Goal: Task Accomplishment & Management: Use online tool/utility

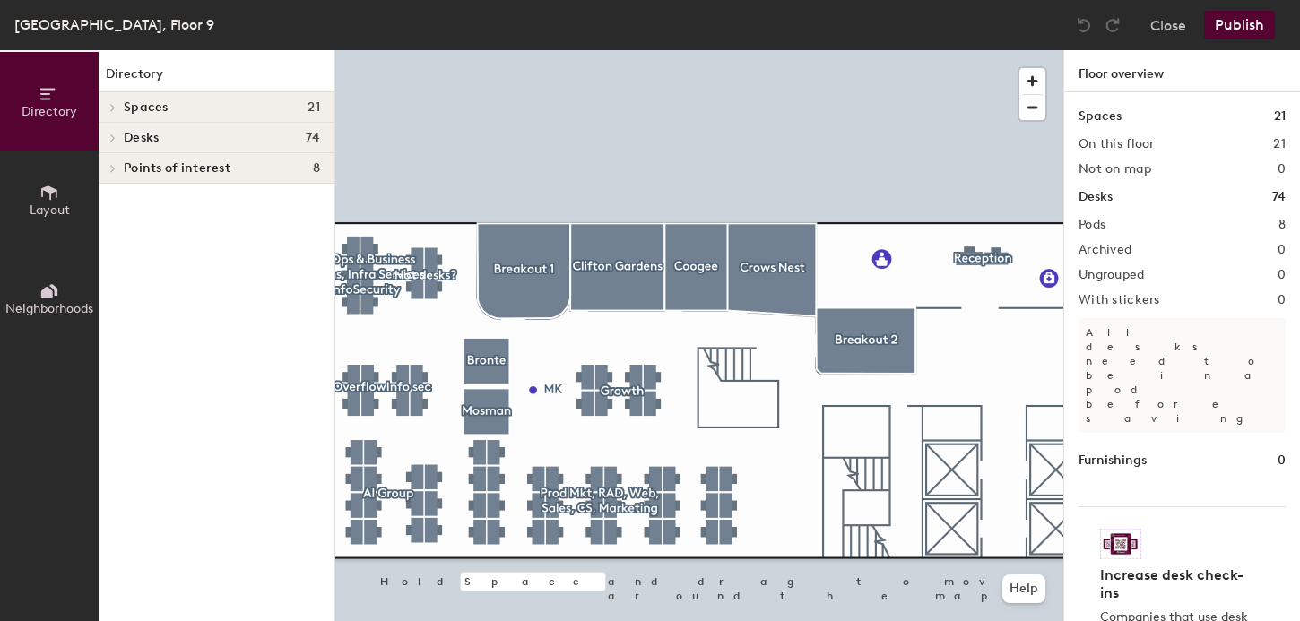
click at [437, 50] on div at bounding box center [699, 50] width 728 height 0
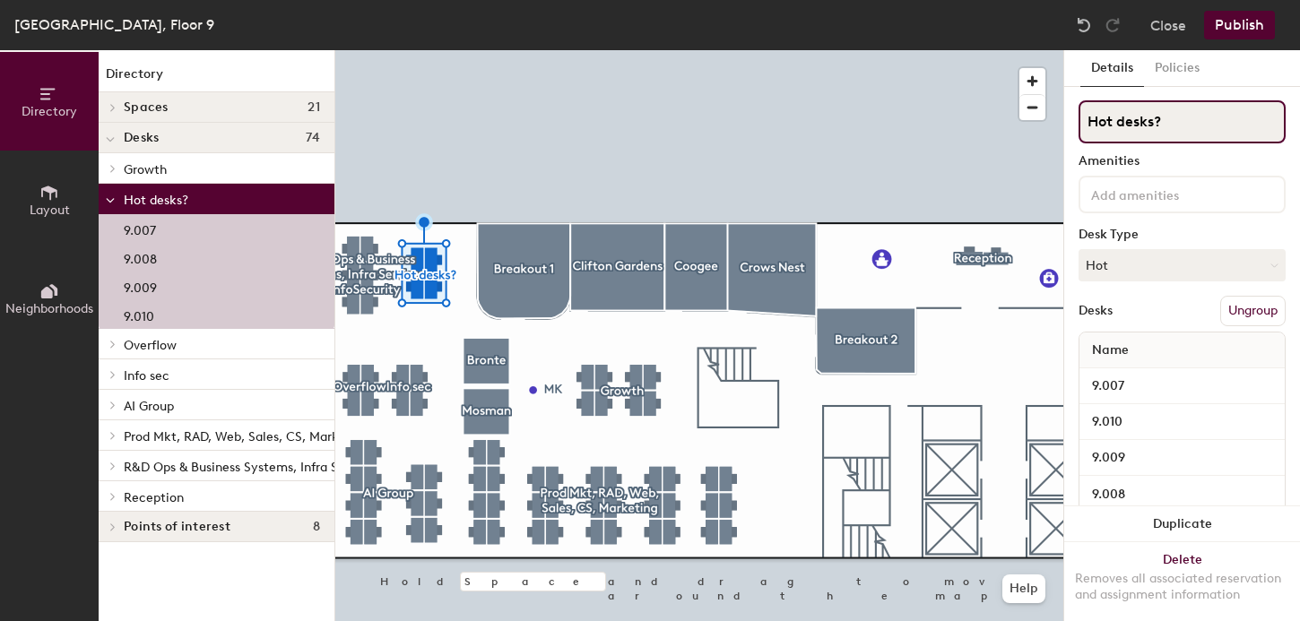
click at [1138, 125] on input "Hot desks?" at bounding box center [1181, 121] width 207 height 43
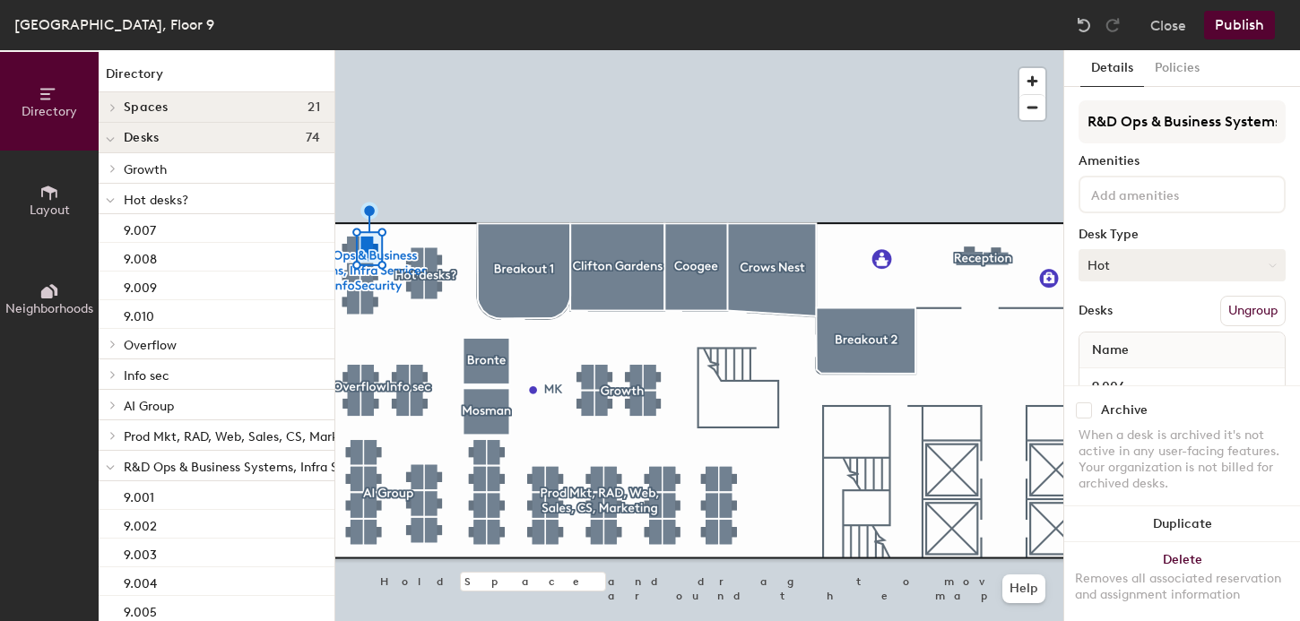
click at [1133, 255] on button "Hot" at bounding box center [1181, 265] width 207 height 32
click at [1129, 317] on div "Assigned" at bounding box center [1168, 320] width 179 height 27
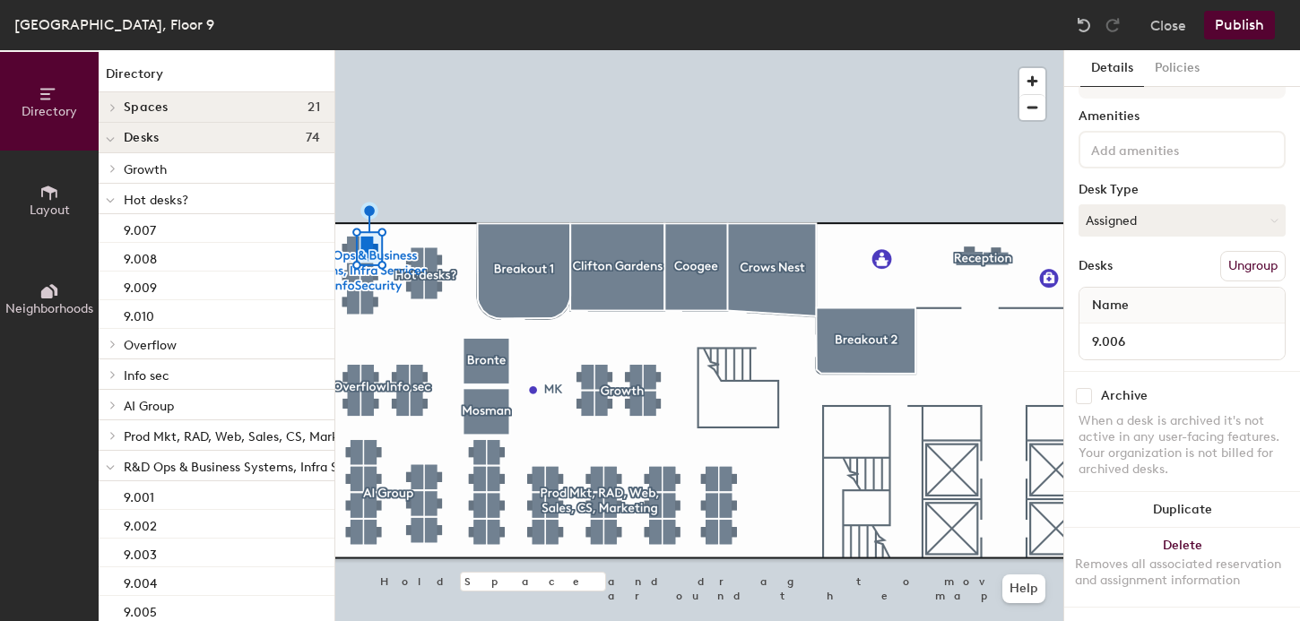
click at [1242, 25] on button "Publish" at bounding box center [1239, 25] width 71 height 29
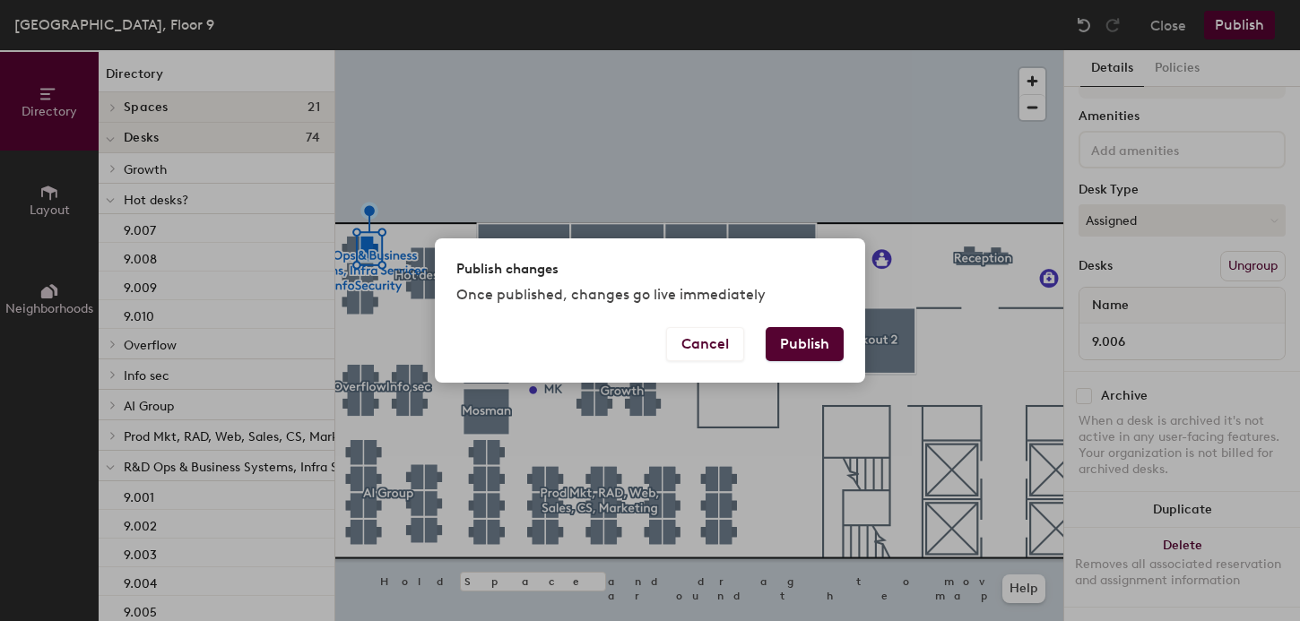
click at [810, 348] on button "Publish" at bounding box center [805, 344] width 78 height 34
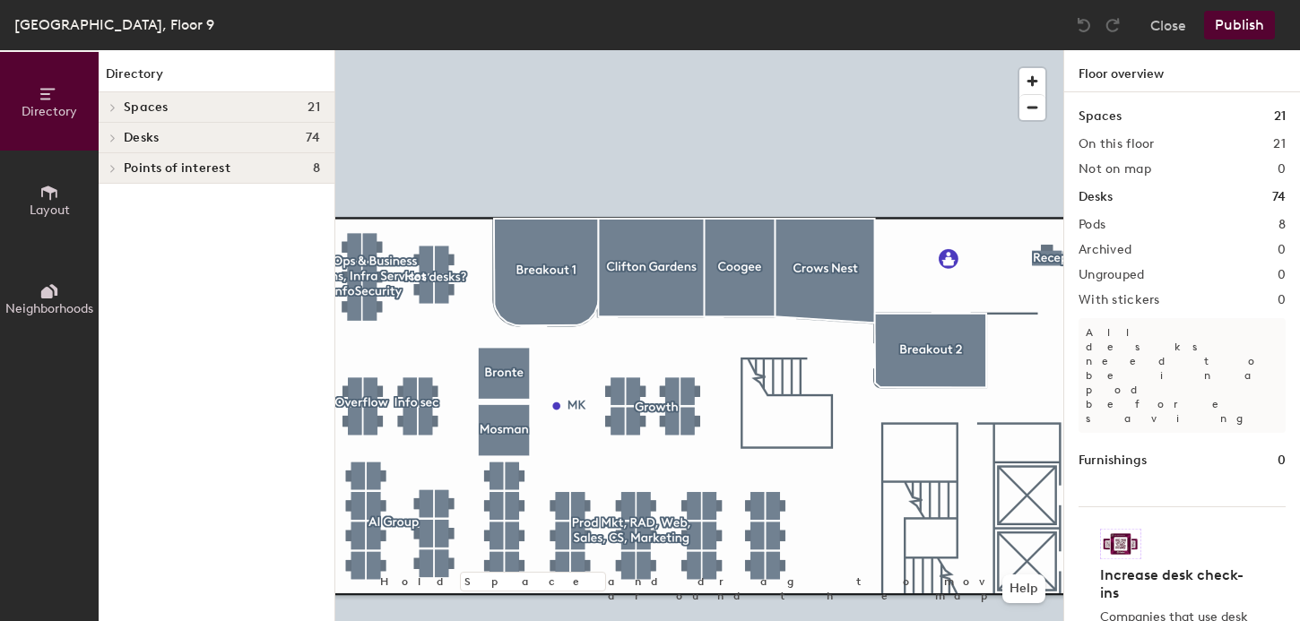
click at [178, 110] on h4 "Spaces 21" at bounding box center [222, 107] width 196 height 14
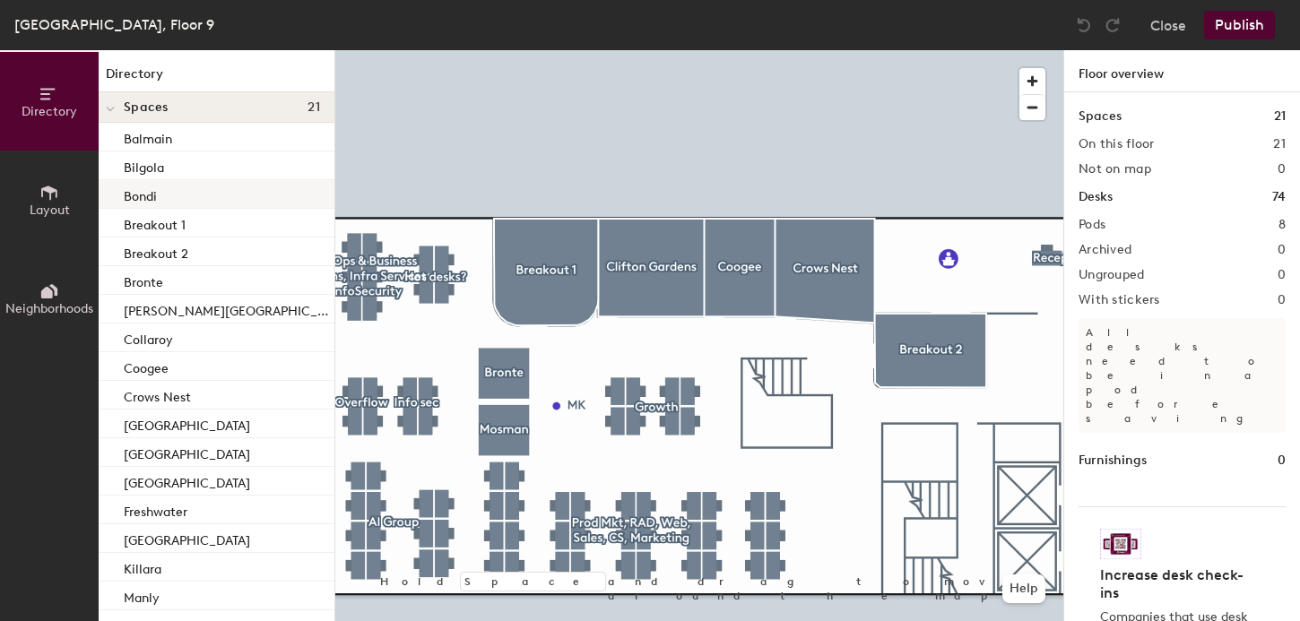
click at [423, 50] on div at bounding box center [699, 50] width 728 height 0
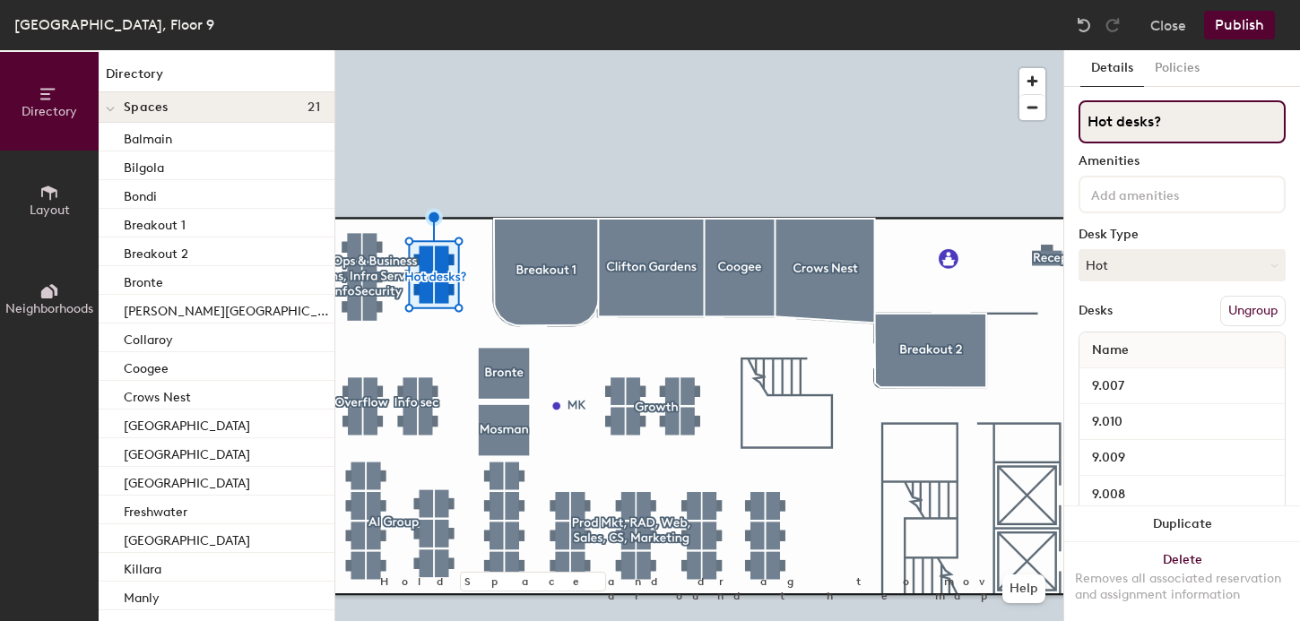
click at [1138, 121] on input "Hot desks?" at bounding box center [1181, 121] width 207 height 43
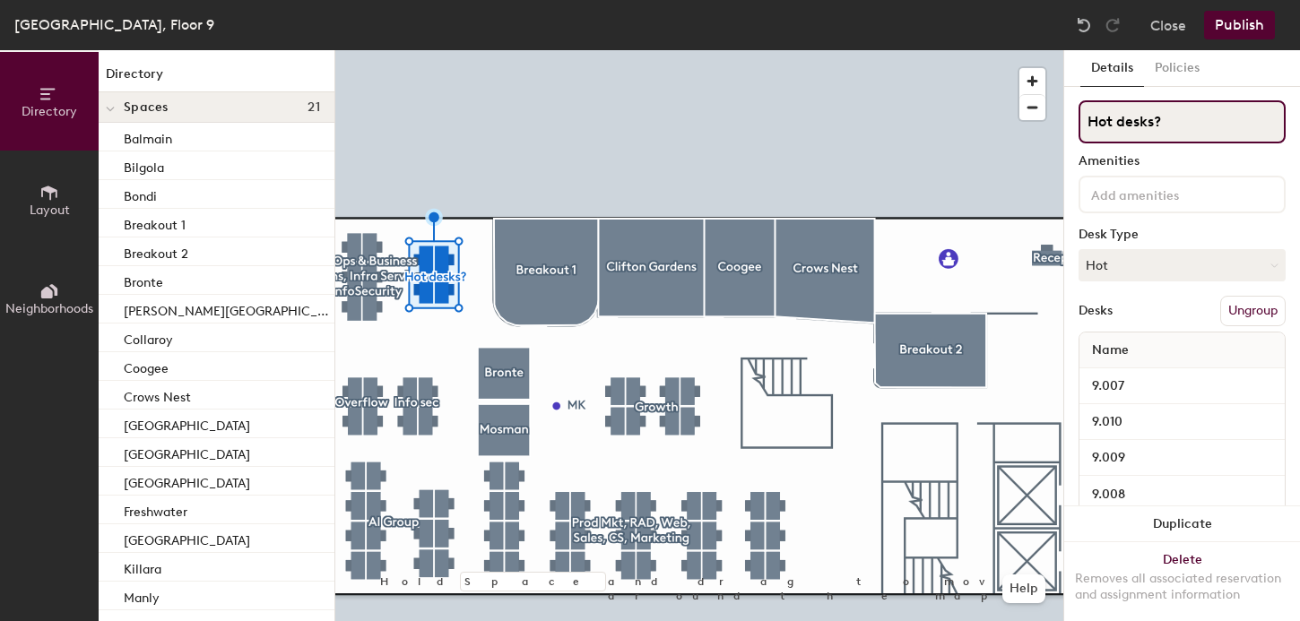
click at [1138, 121] on input "Hot desks?" at bounding box center [1181, 121] width 207 height 43
click at [1113, 269] on button "Hot" at bounding box center [1181, 265] width 207 height 32
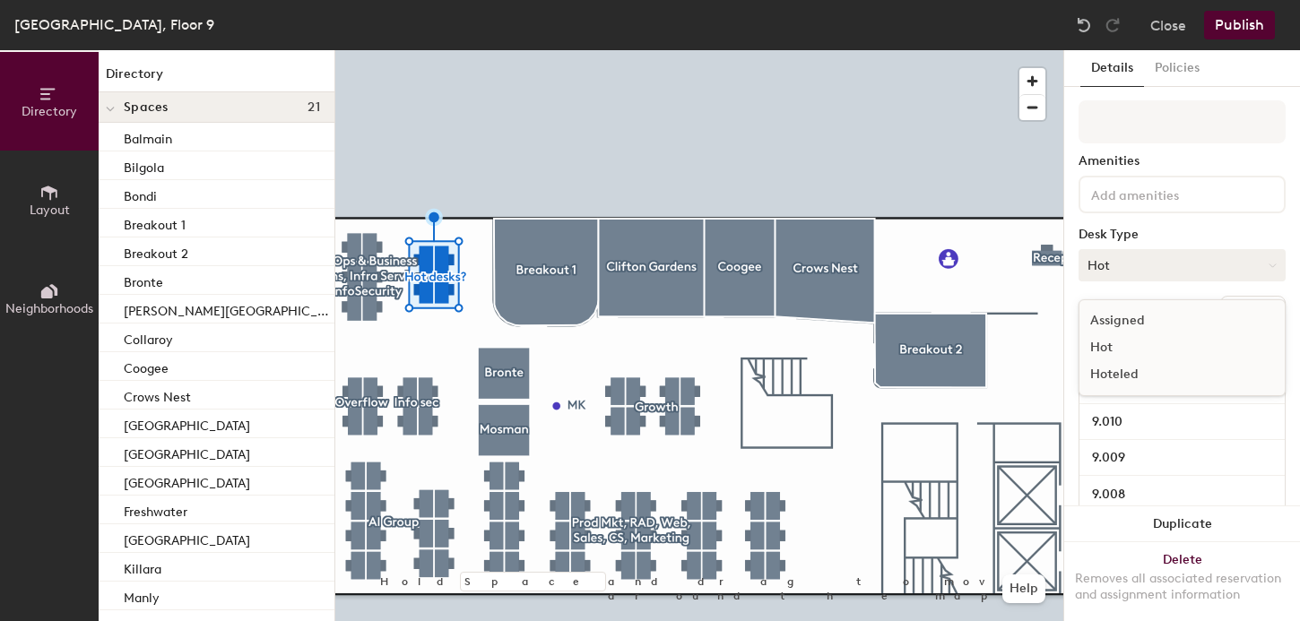
click at [359, 50] on div at bounding box center [699, 50] width 728 height 0
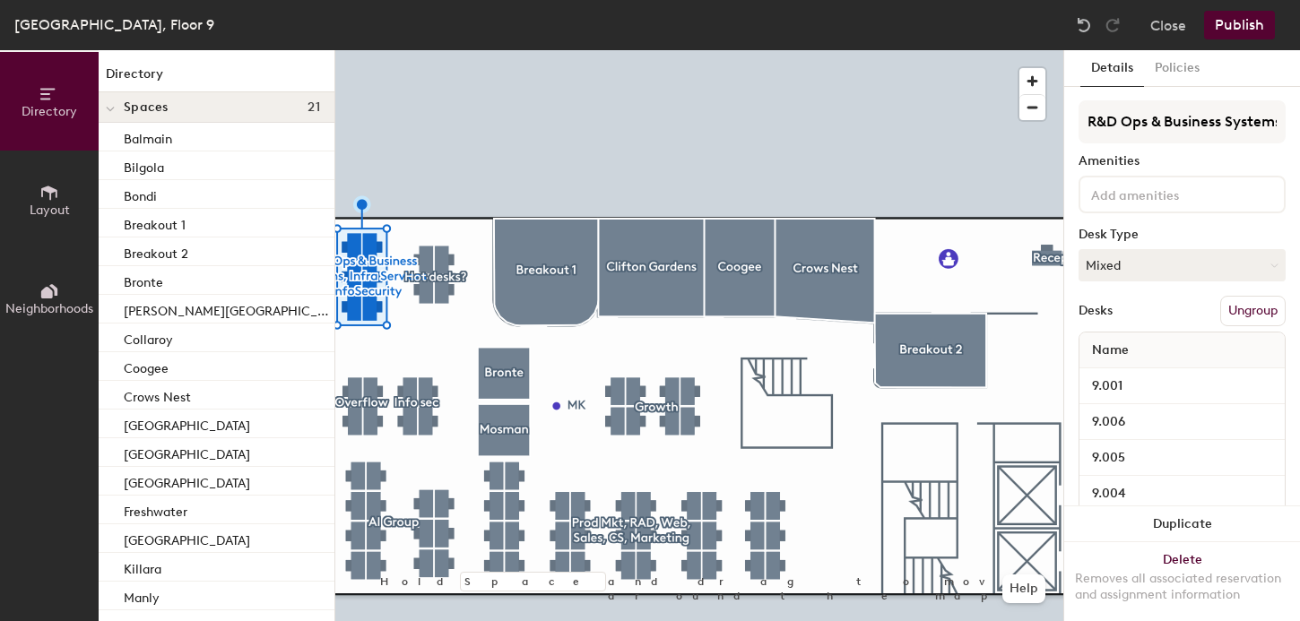
click at [1242, 22] on button "Publish" at bounding box center [1239, 25] width 71 height 29
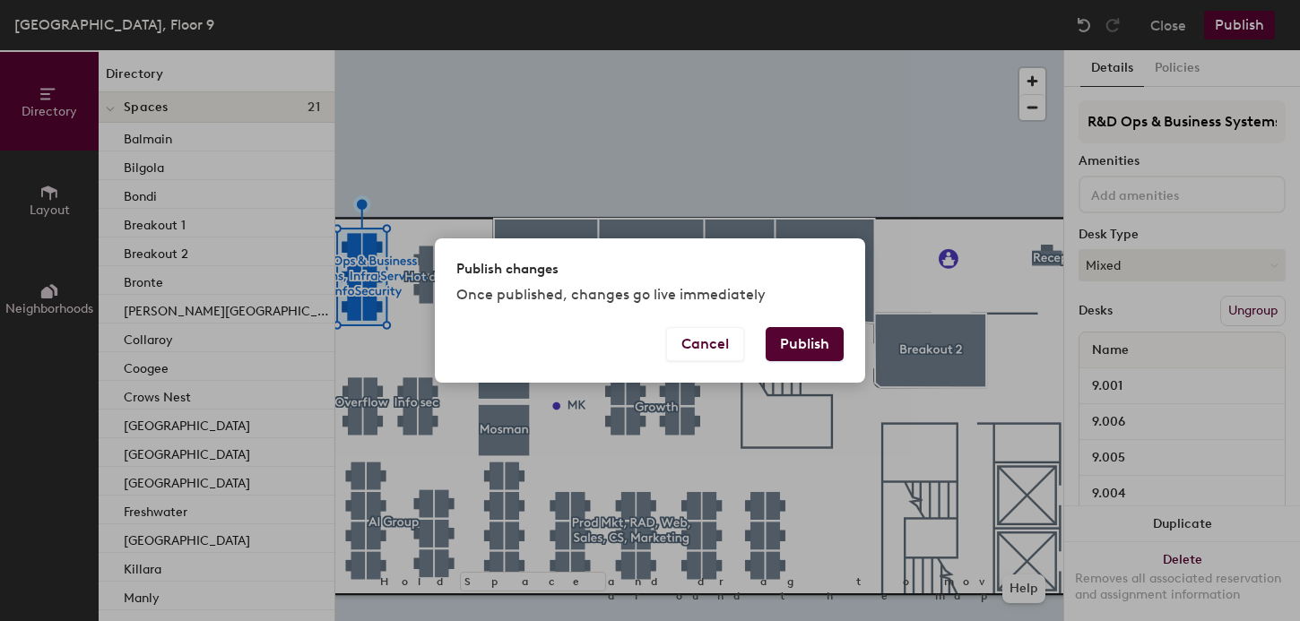
click at [800, 337] on button "Publish" at bounding box center [805, 344] width 78 height 34
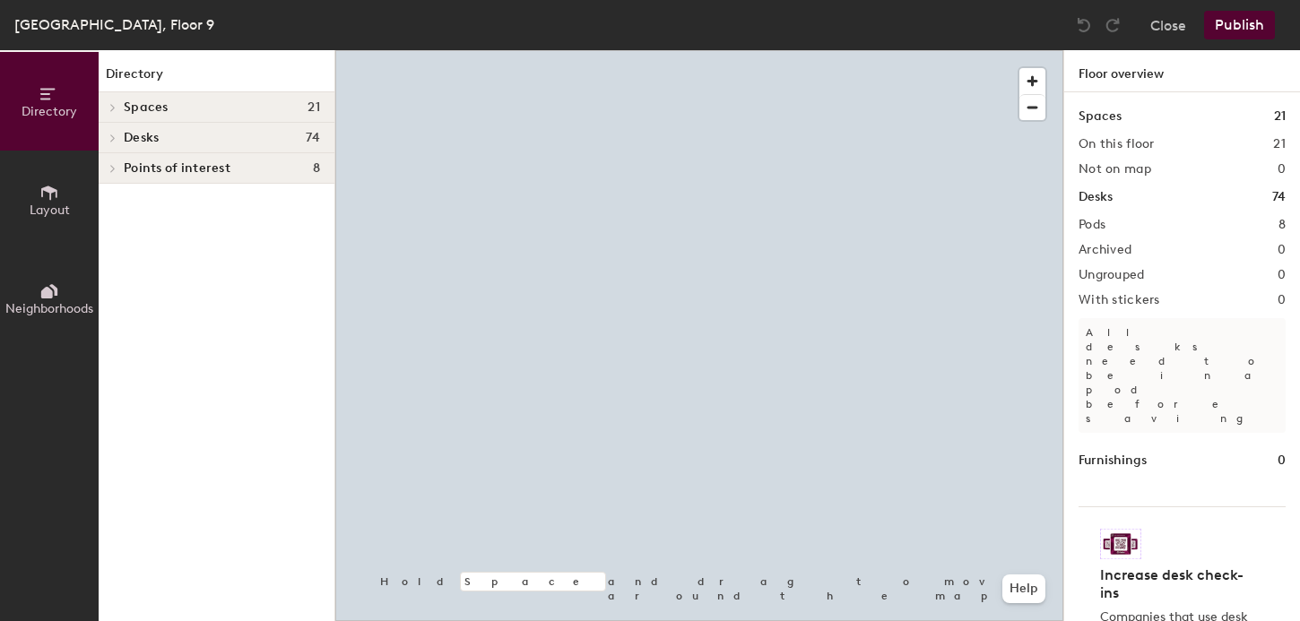
click at [156, 138] on span "Desks" at bounding box center [141, 138] width 35 height 14
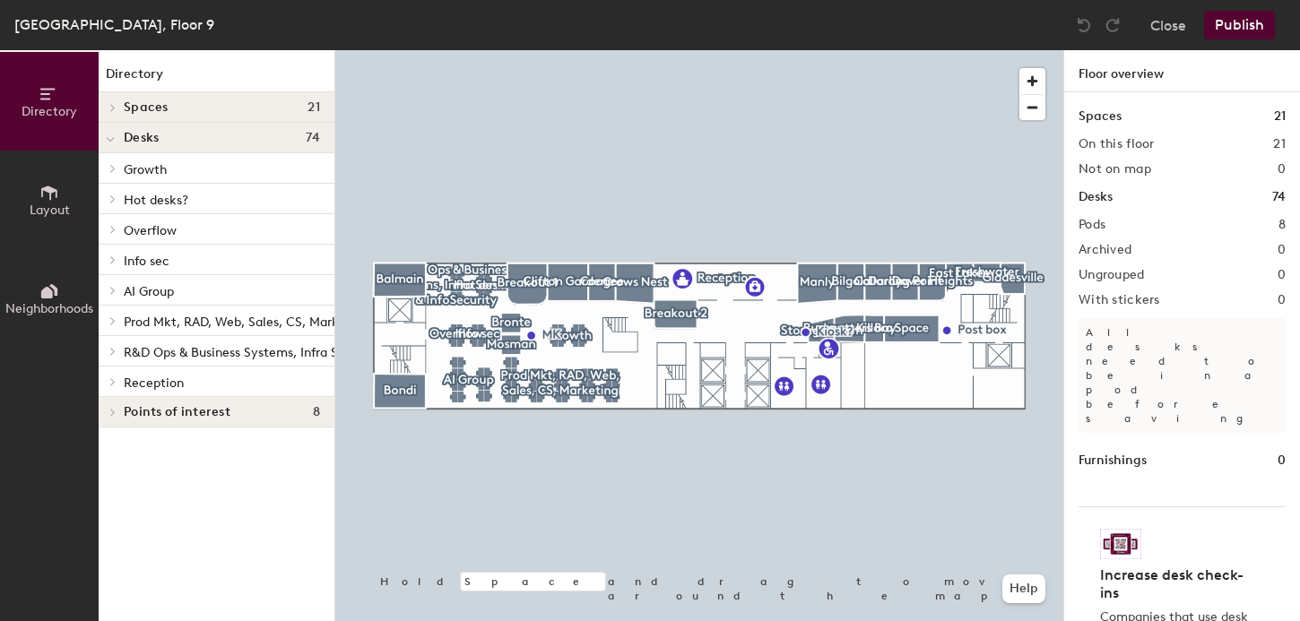
click at [160, 343] on p "R&D Ops & Business Systems, Infra Services & InfoSecurity" at bounding box center [295, 351] width 342 height 23
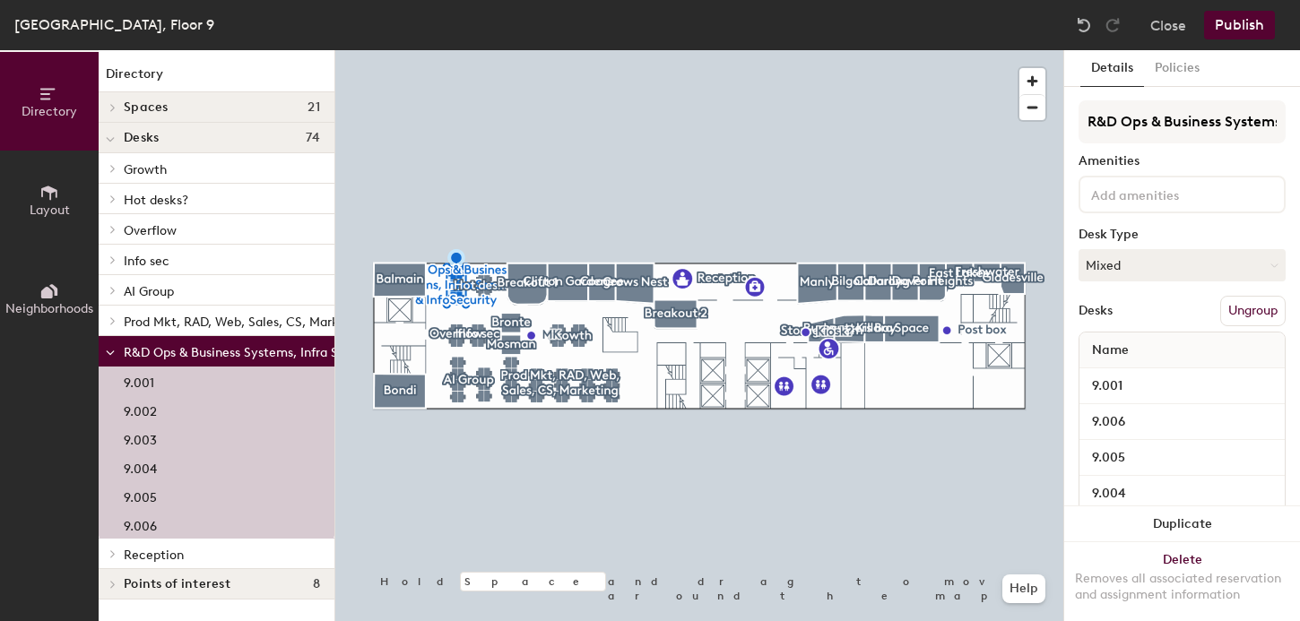
click at [162, 307] on div "Prod Mkt, RAD, Web, Sales, CS, Marketing" at bounding box center [217, 321] width 236 height 30
click at [164, 290] on span "AI Group" at bounding box center [149, 291] width 50 height 15
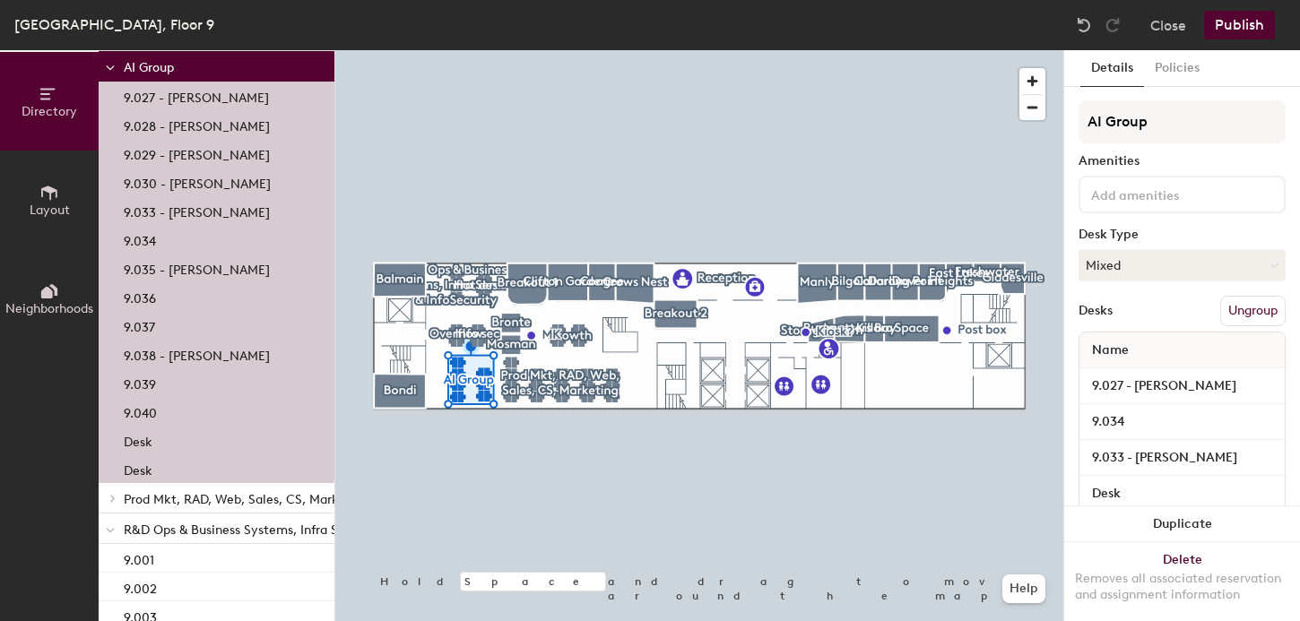
scroll to position [246, 0]
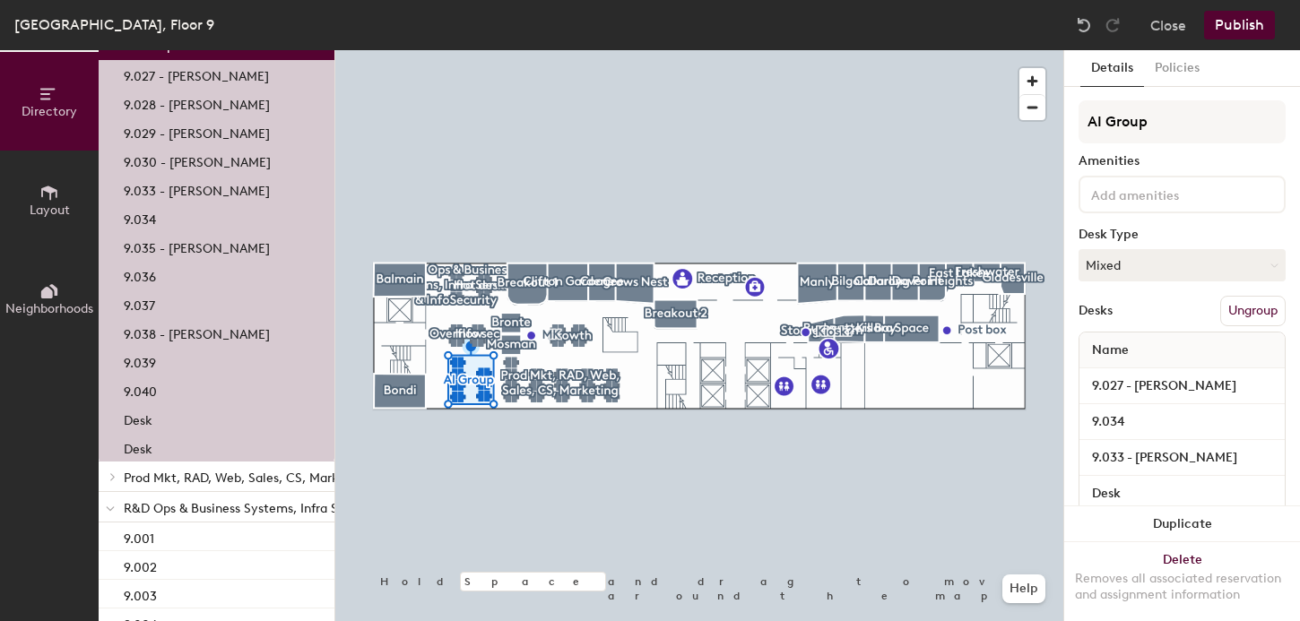
click at [160, 297] on div "9.037" at bounding box center [217, 304] width 236 height 29
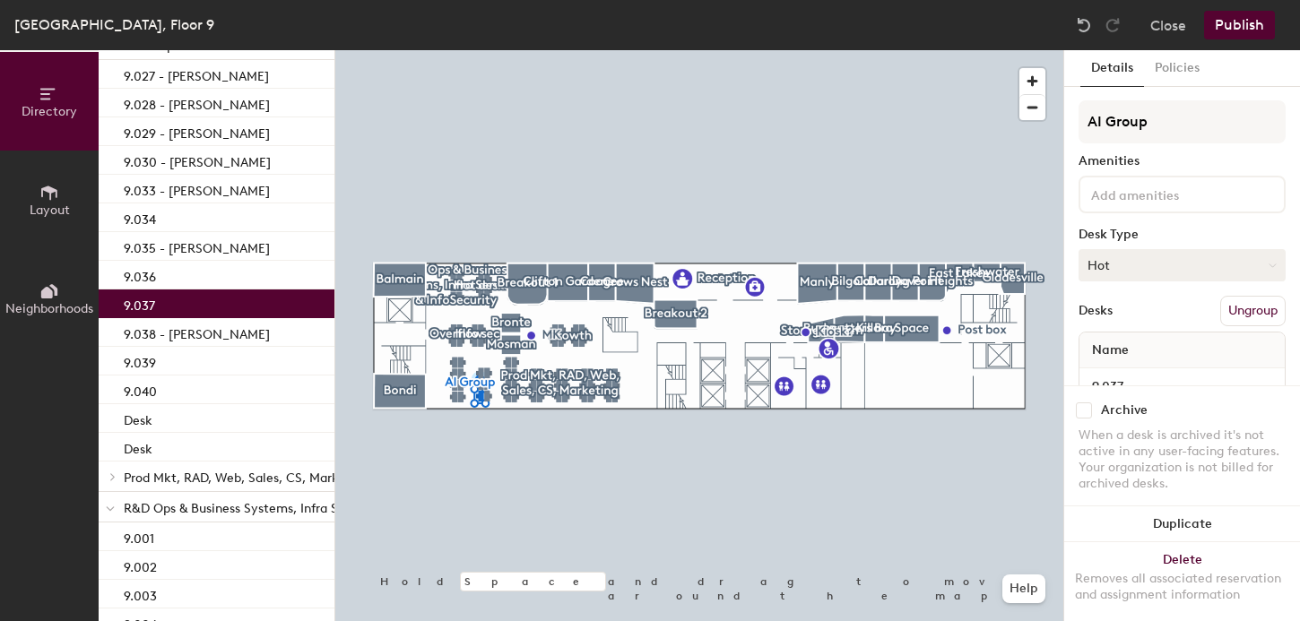
click at [1143, 268] on button "Hot" at bounding box center [1181, 265] width 207 height 32
click at [1123, 316] on div "Assigned" at bounding box center [1168, 320] width 179 height 27
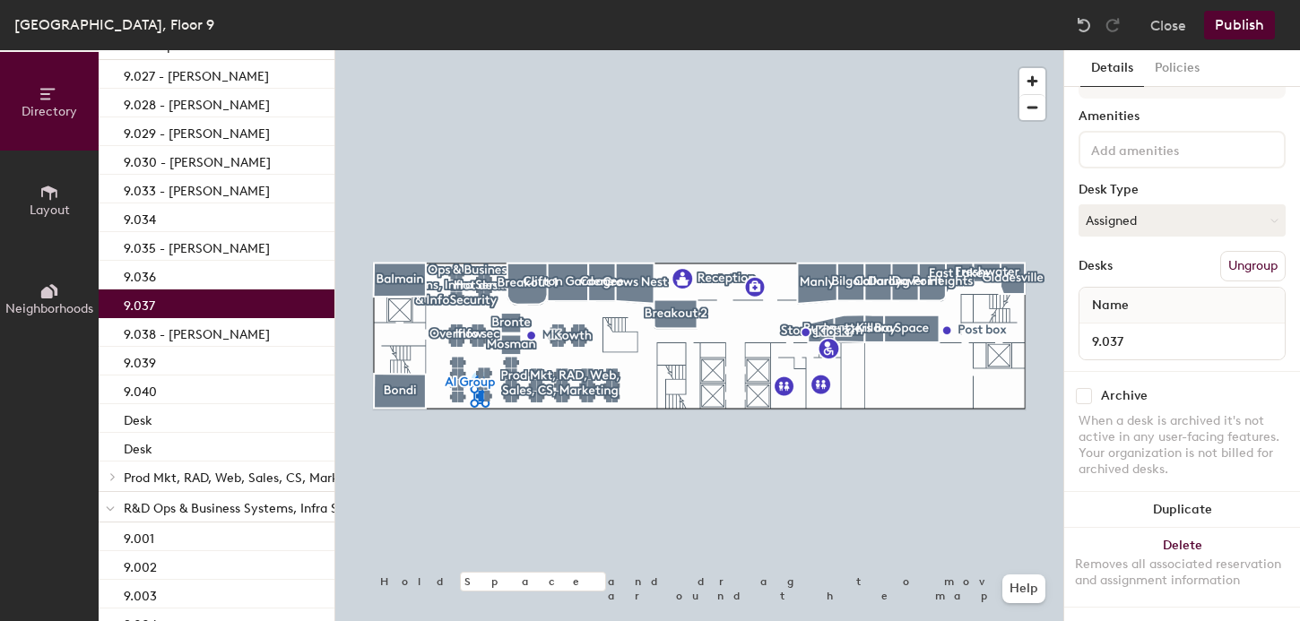
click at [1242, 23] on button "Publish" at bounding box center [1239, 25] width 71 height 29
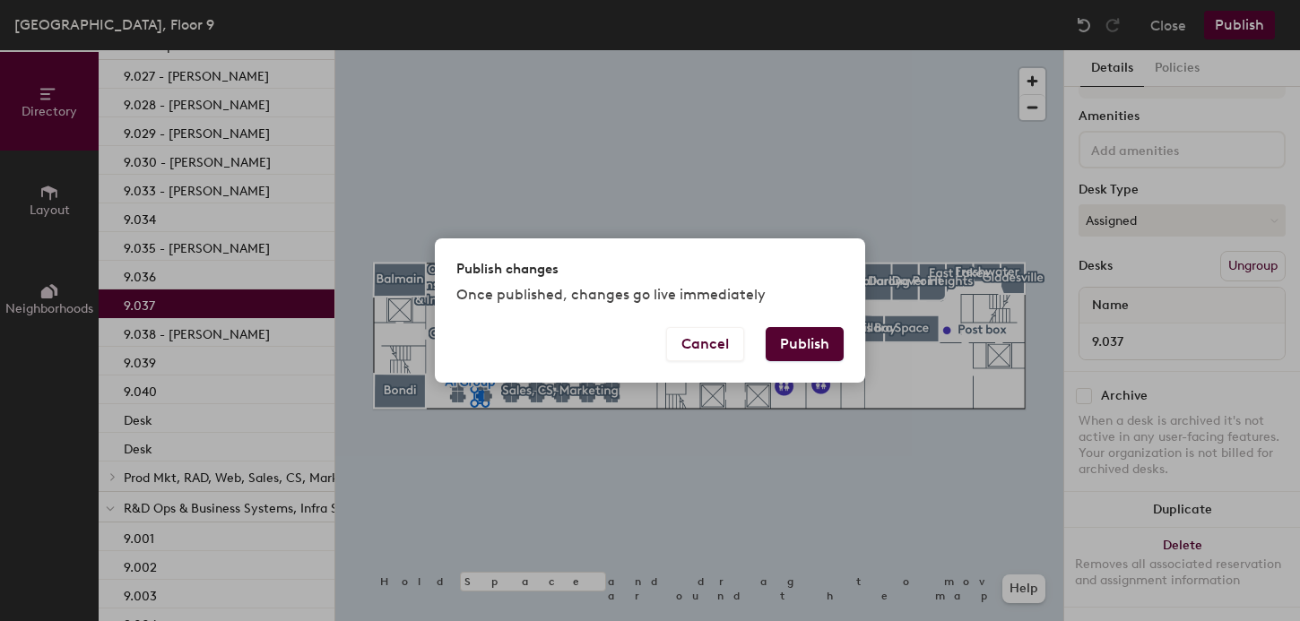
click at [816, 342] on button "Publish" at bounding box center [805, 344] width 78 height 34
